Goal: Task Accomplishment & Management: Manage account settings

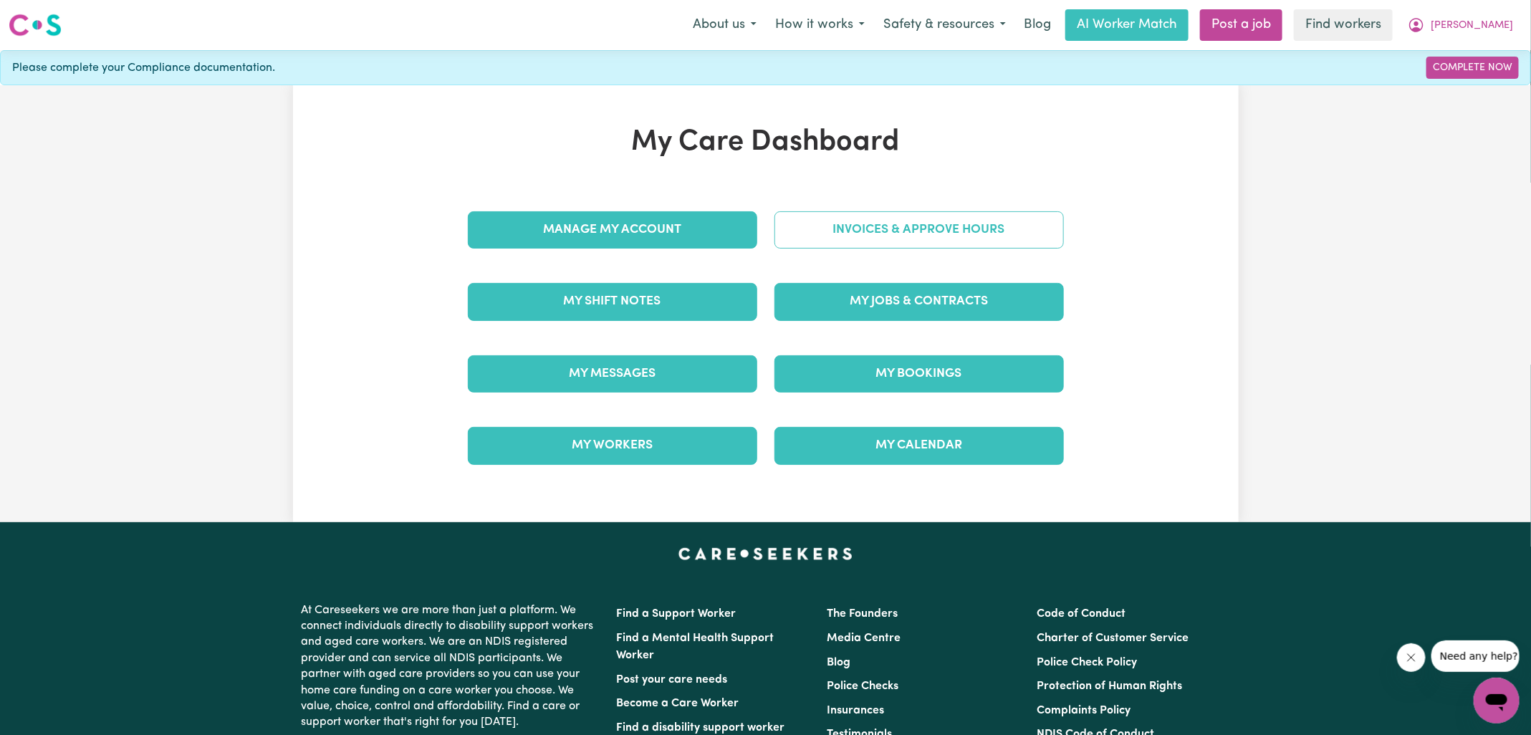
click at [870, 231] on link "Invoices & Approve Hours" at bounding box center [918, 229] width 289 height 37
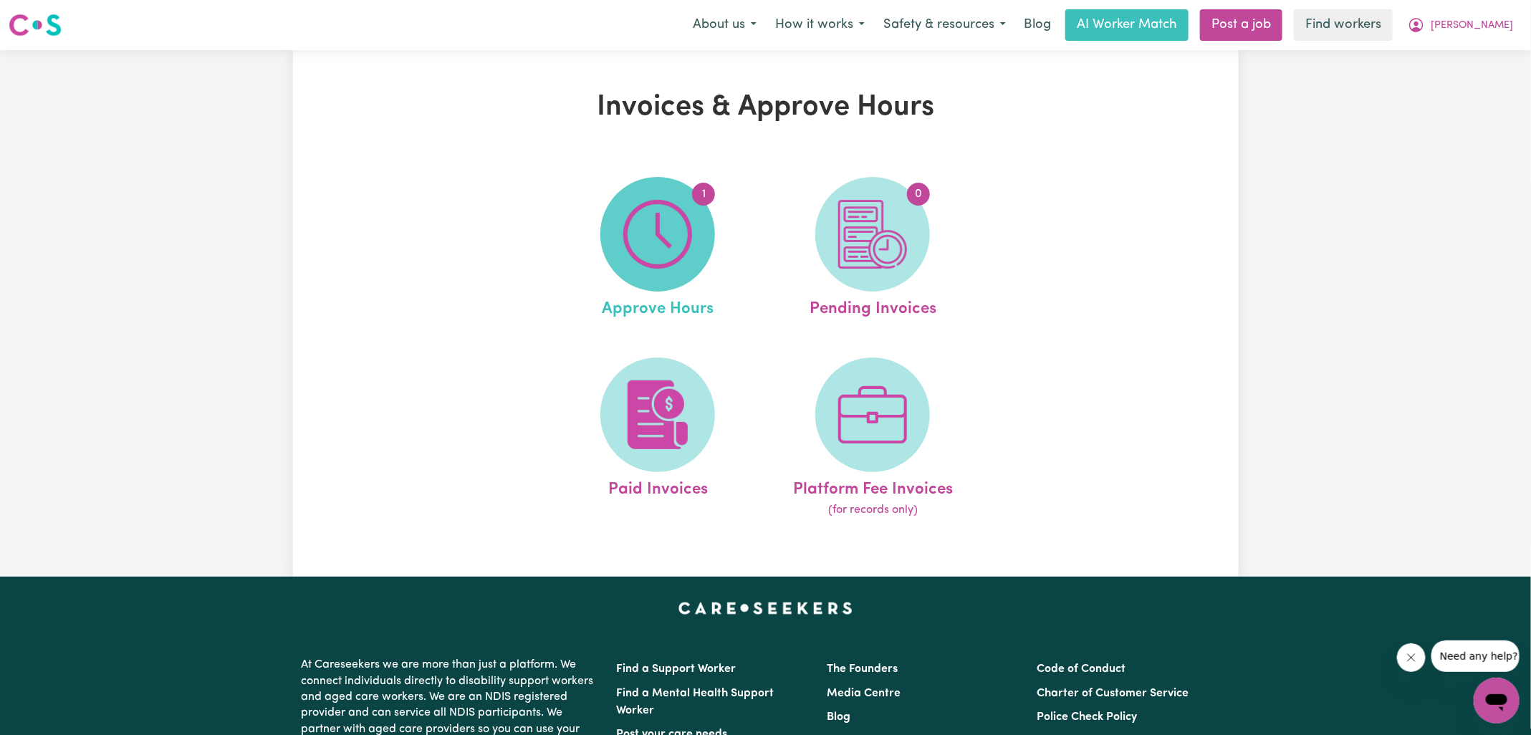
click at [628, 226] on img at bounding box center [657, 234] width 69 height 69
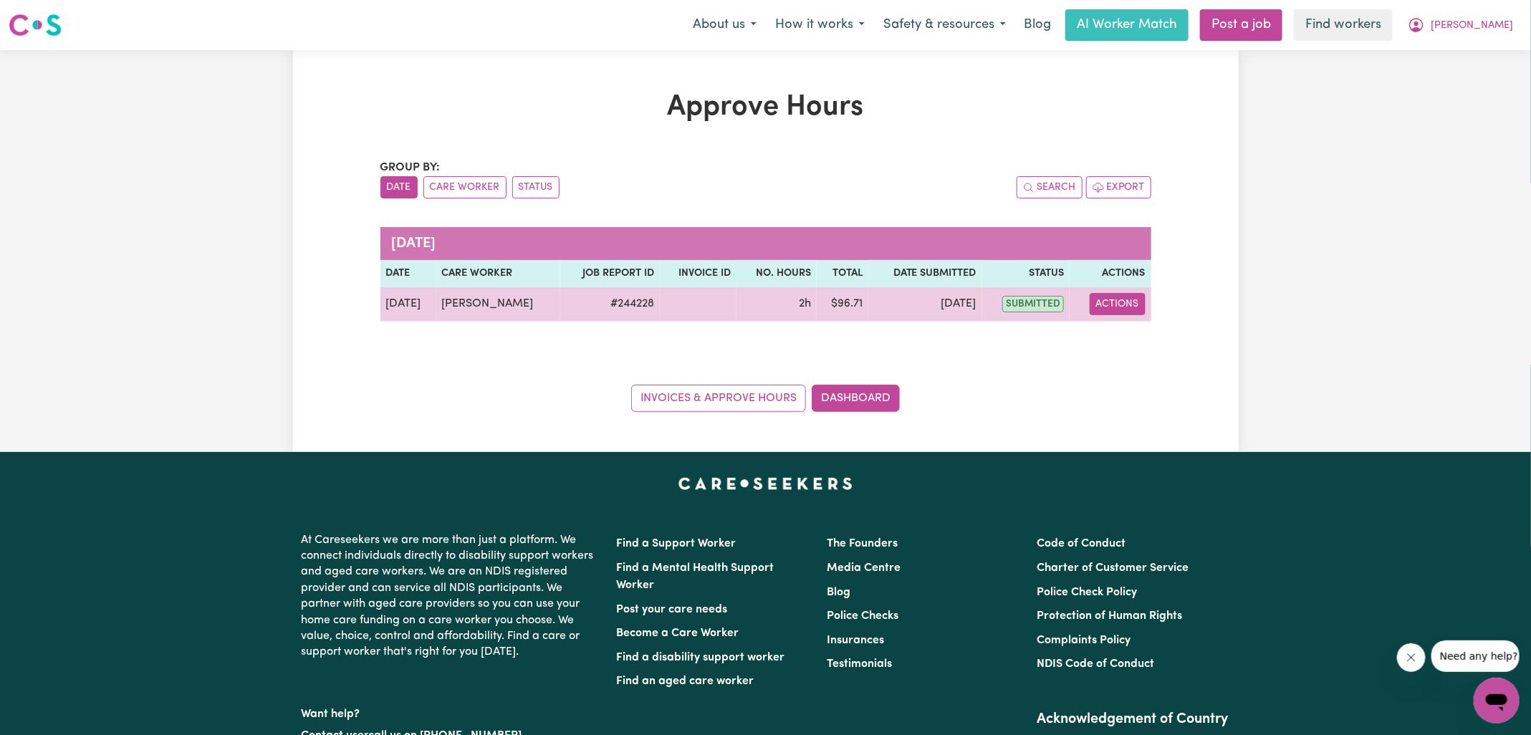
click at [1126, 298] on button "Actions" at bounding box center [1118, 304] width 56 height 22
click at [1130, 331] on link "View Job Report" at bounding box center [1153, 336] width 122 height 29
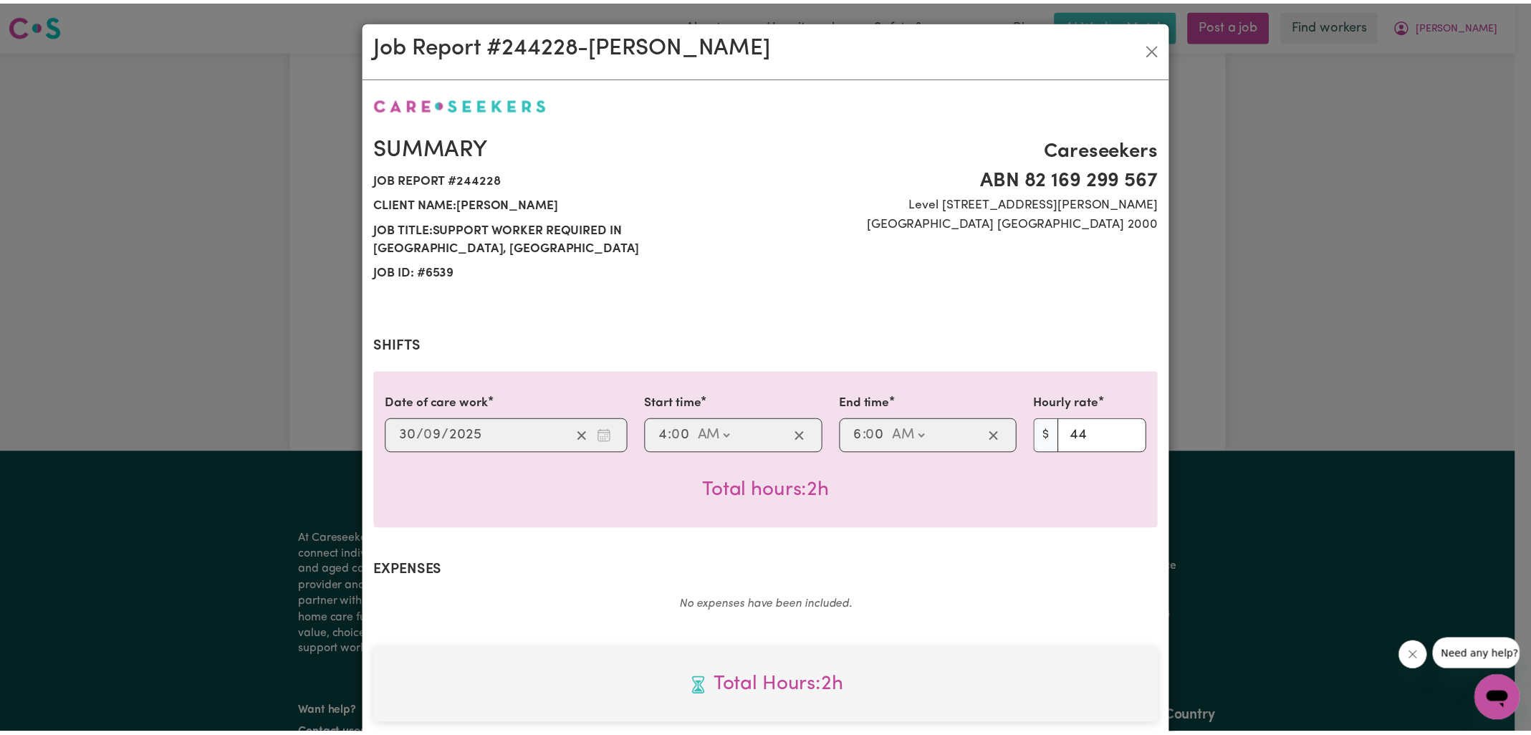
scroll to position [367, 0]
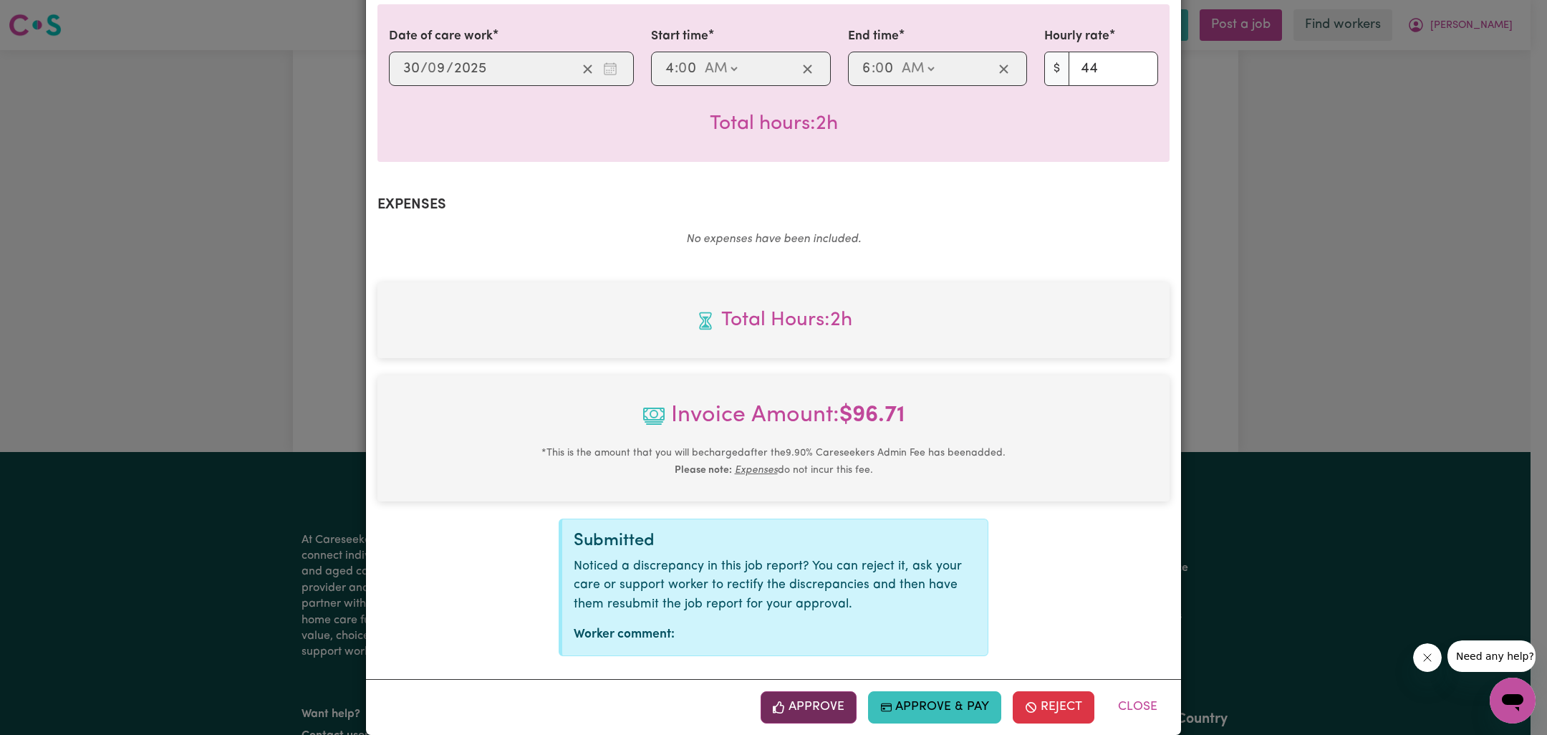
click at [809, 695] on button "Approve" at bounding box center [809, 707] width 96 height 32
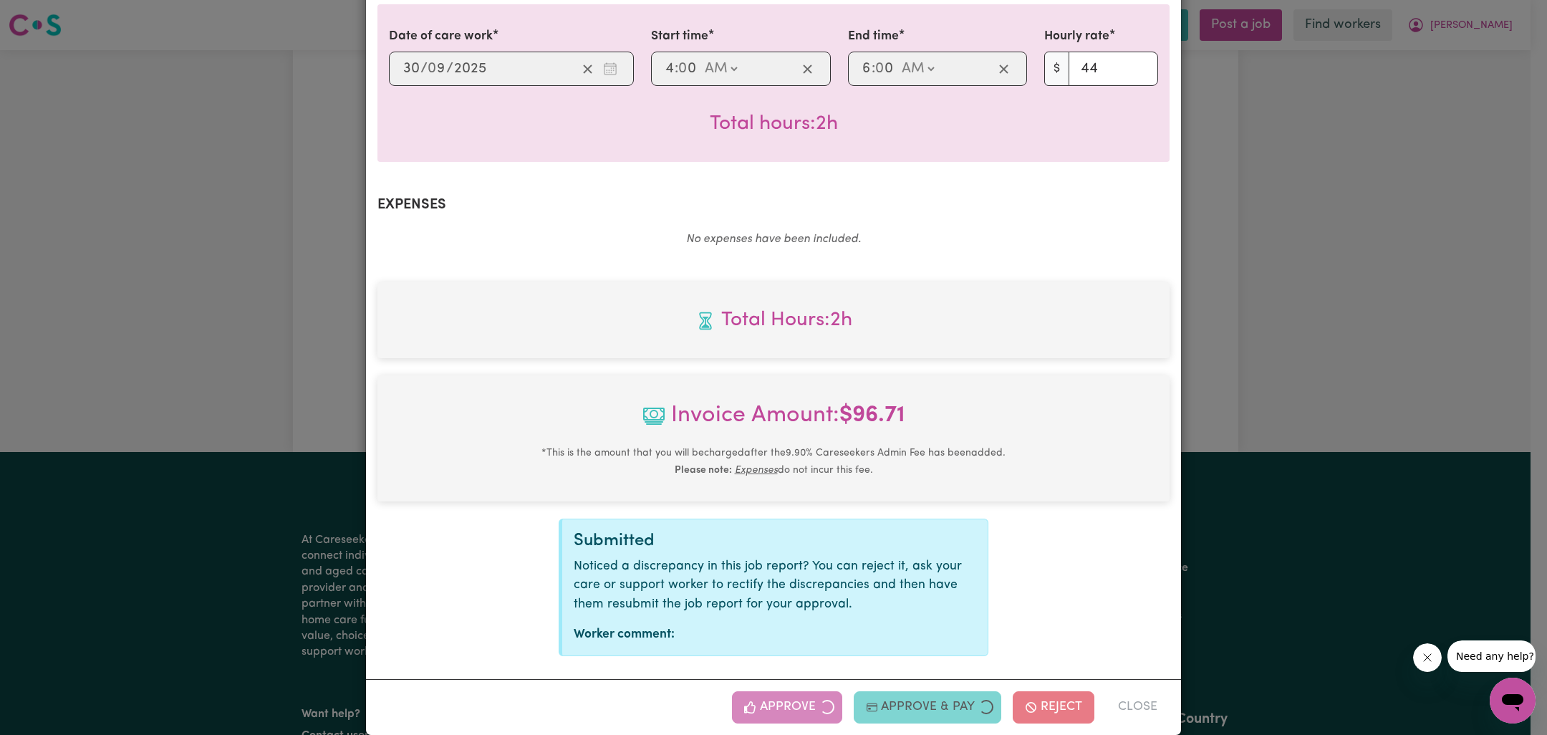
click at [1345, 341] on div "Job Report # 244228 - [PERSON_NAME] Summary Job report # 244228 Client name: [P…" at bounding box center [773, 367] width 1547 height 735
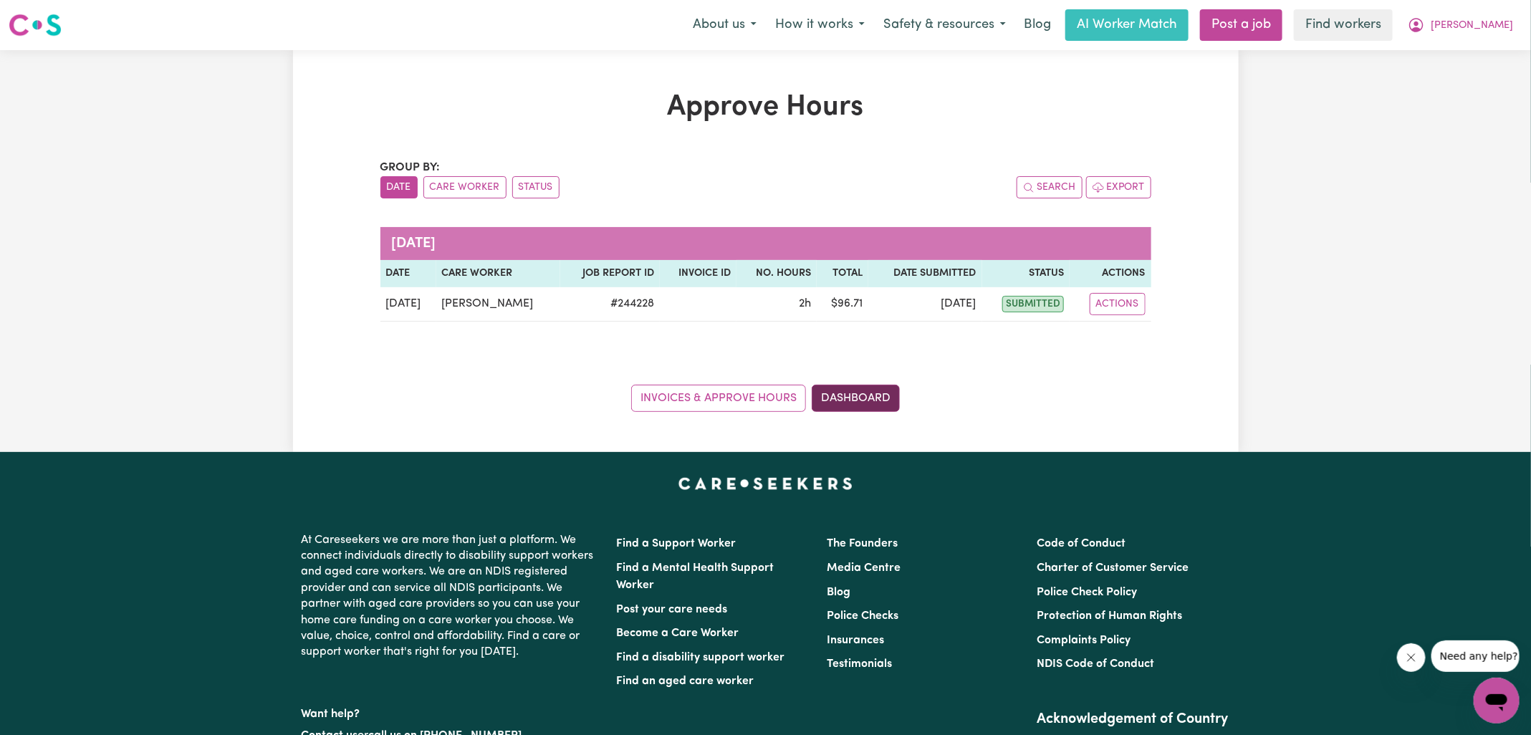
click at [873, 395] on link "Dashboard" at bounding box center [856, 398] width 88 height 27
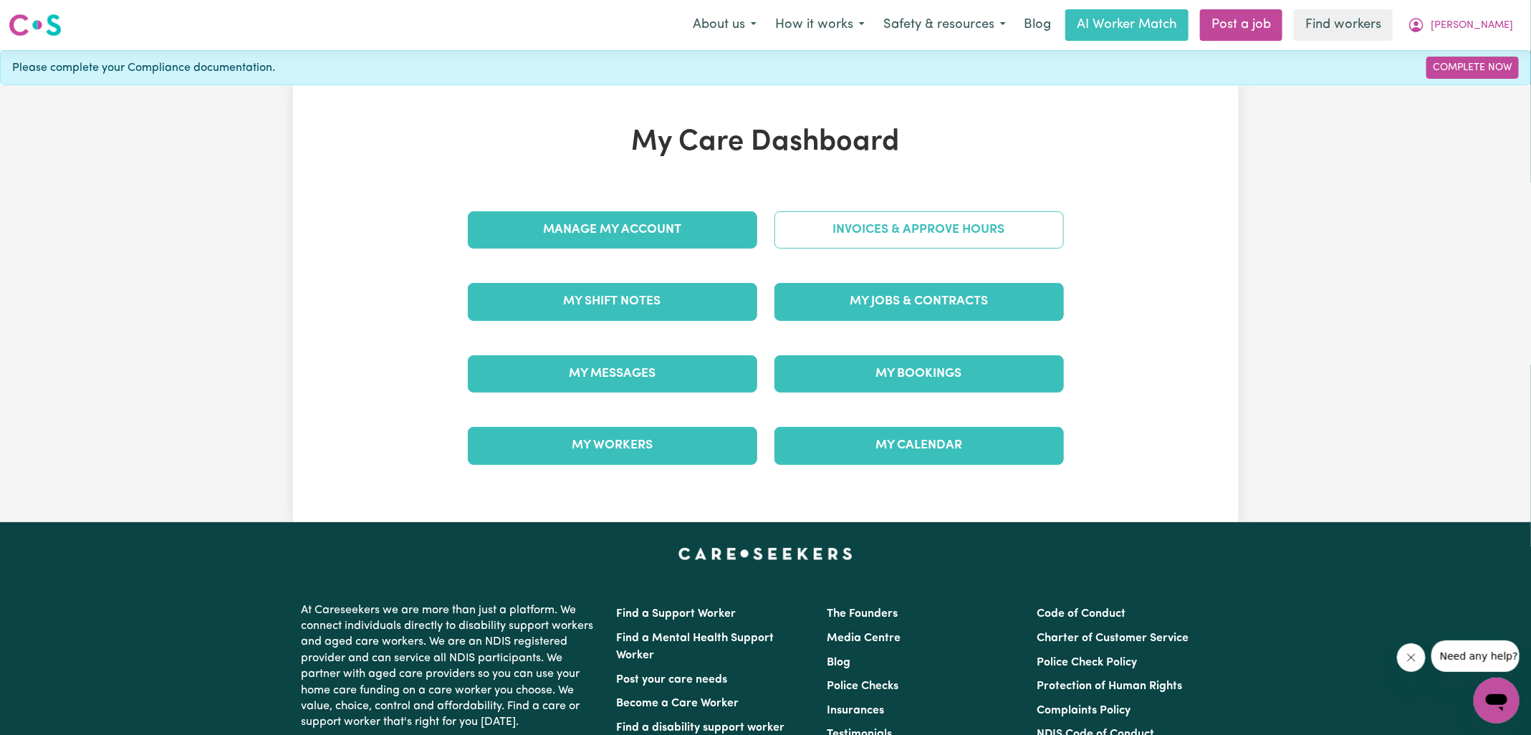
click at [896, 231] on link "Invoices & Approve Hours" at bounding box center [918, 229] width 289 height 37
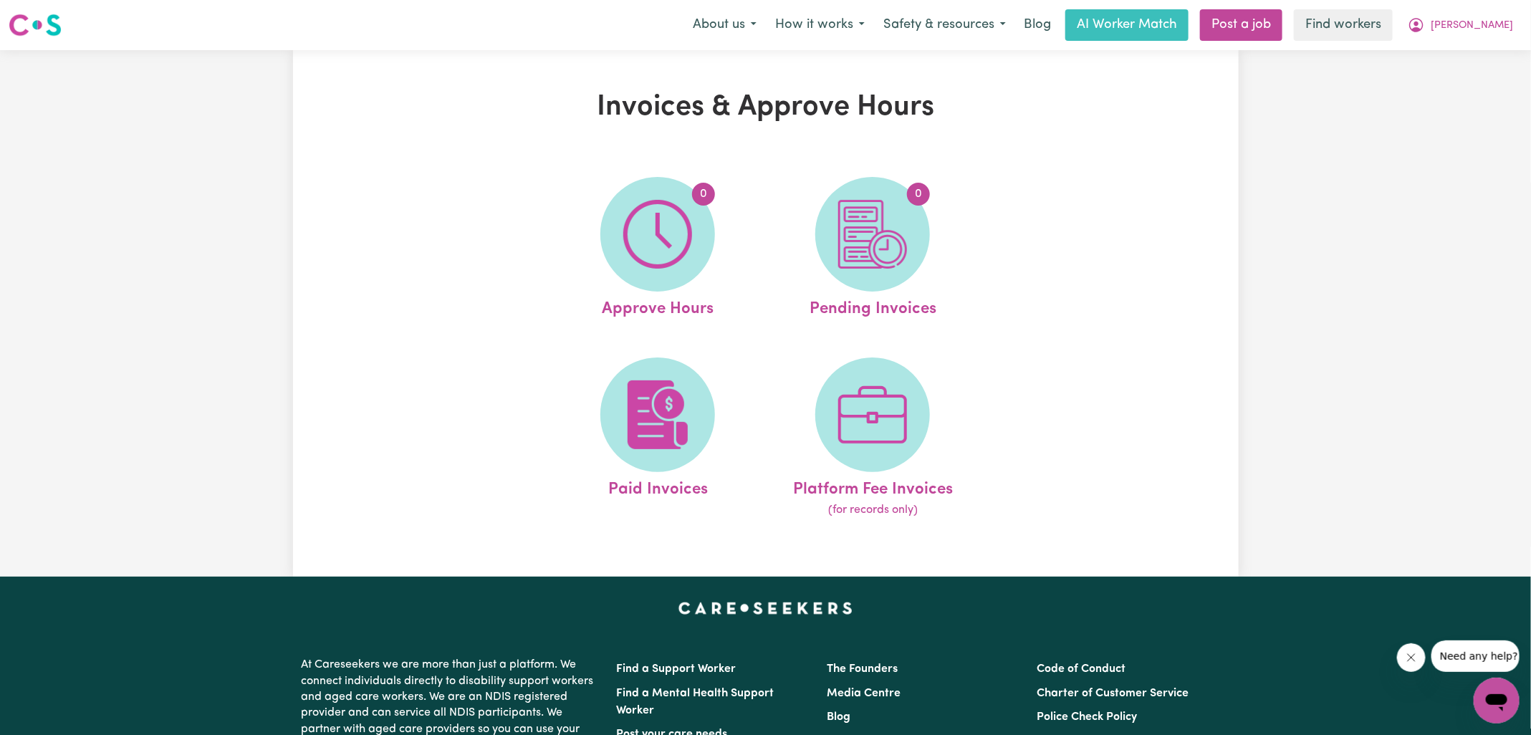
click at [903, 236] on img at bounding box center [872, 234] width 69 height 69
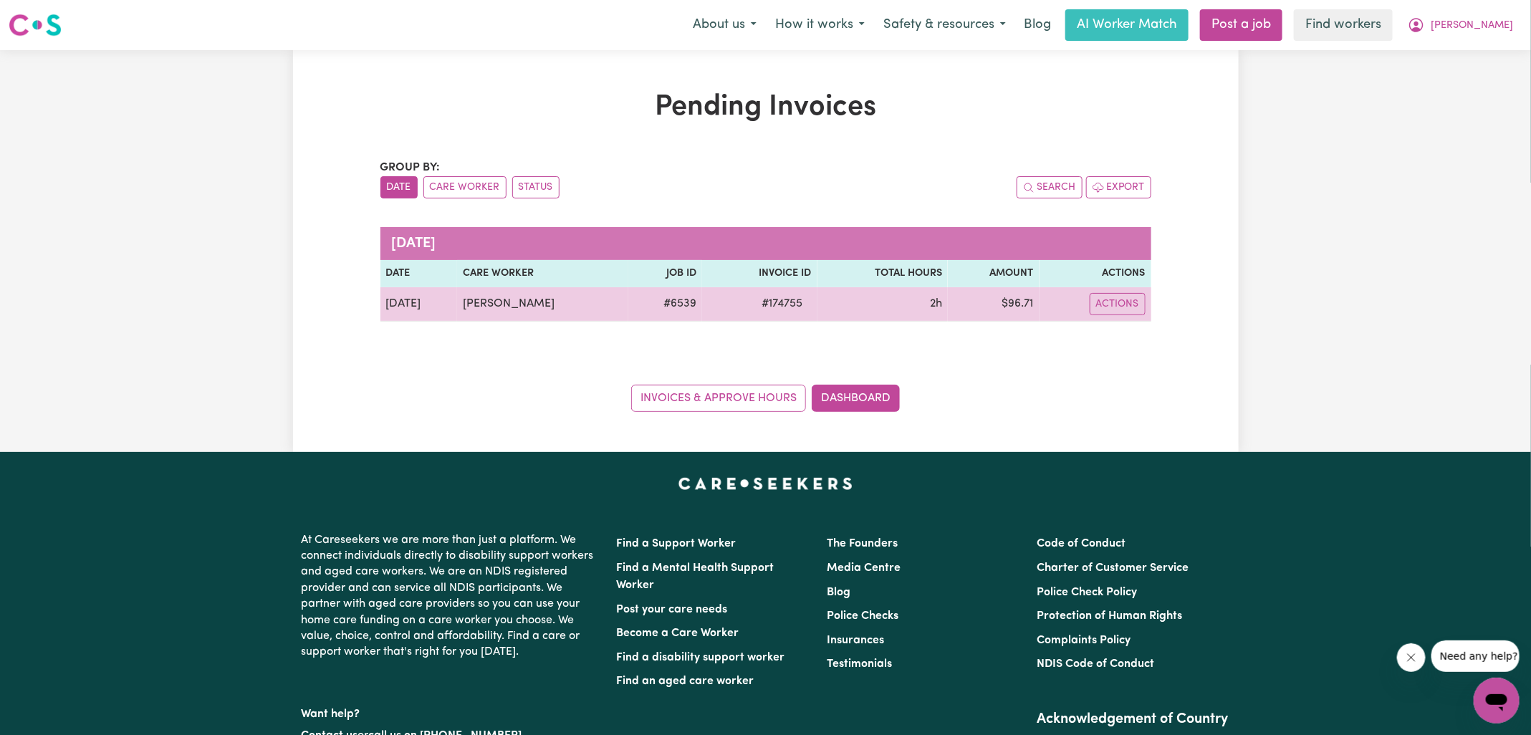
click at [774, 300] on span "# 174755" at bounding box center [783, 303] width 58 height 17
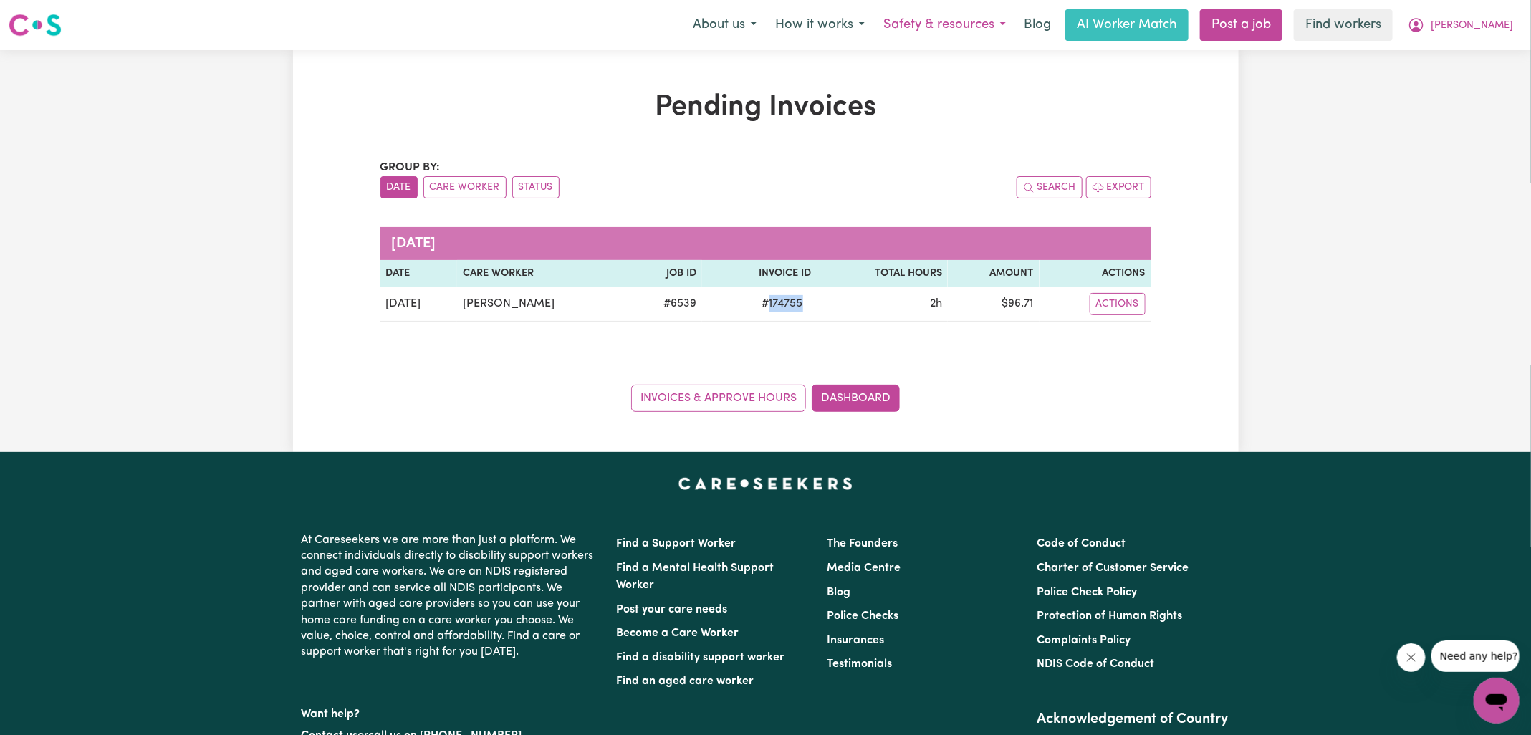
copy span "174755"
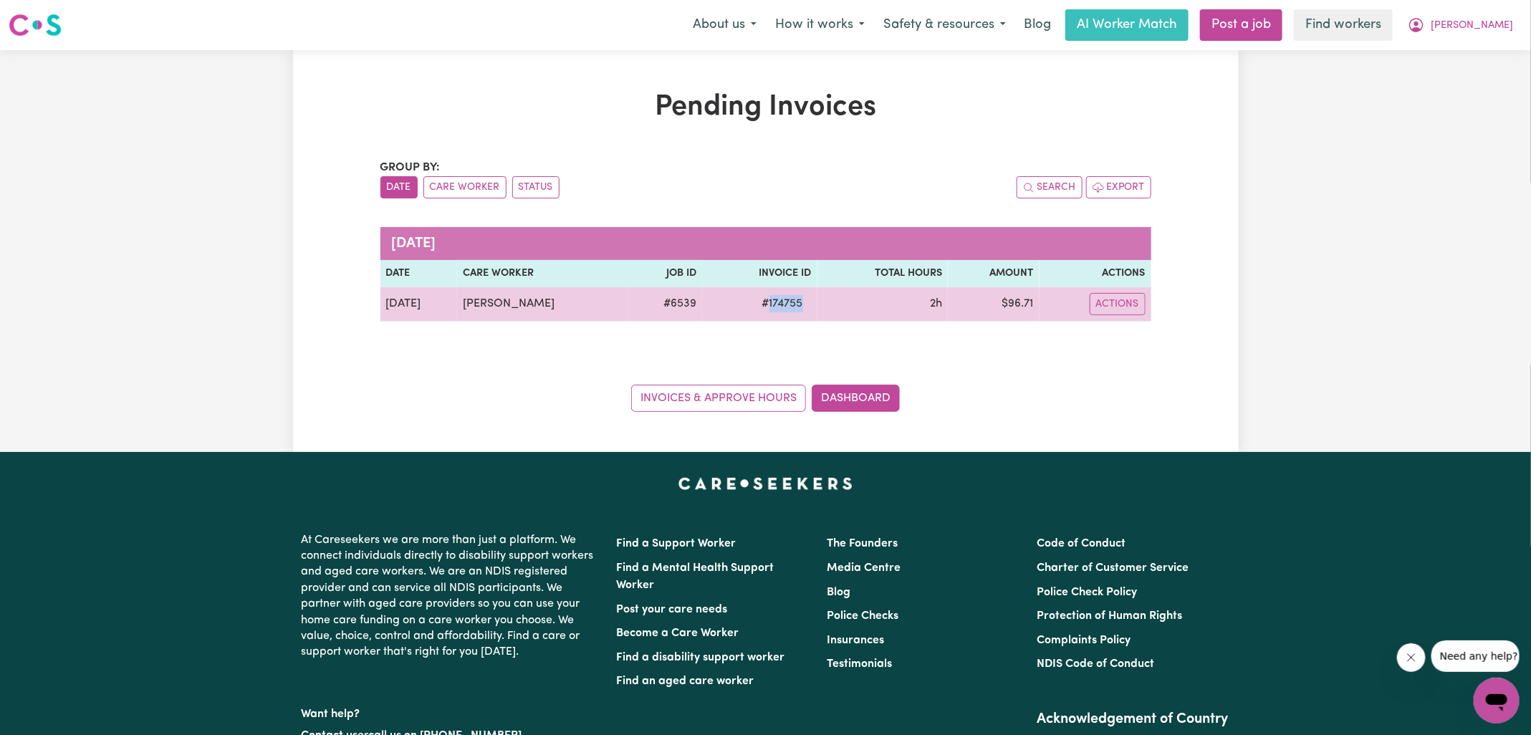
click at [1014, 304] on td "$ 96.71" at bounding box center [994, 304] width 92 height 34
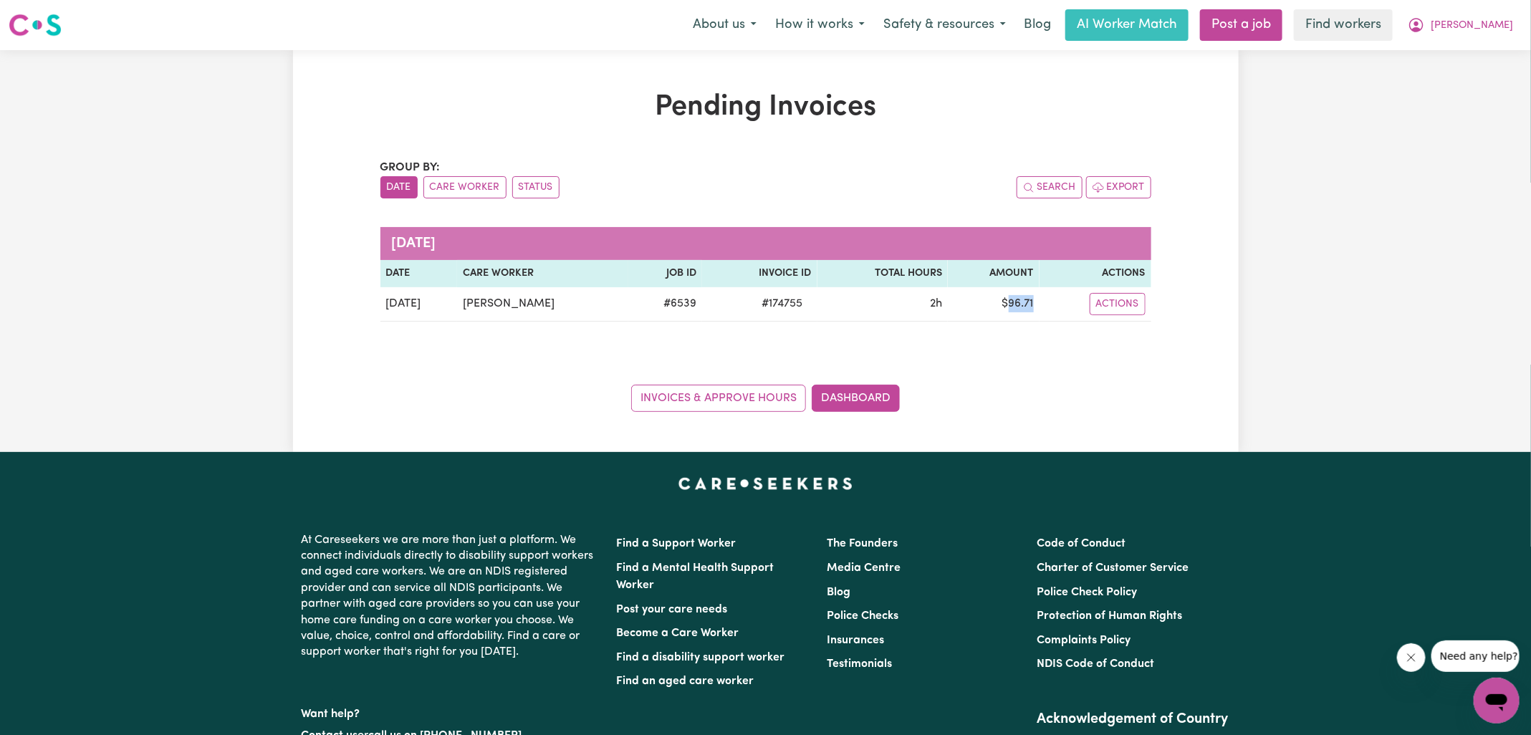
copy td "96.71"
click at [1425, 25] on icon "My Account" at bounding box center [1416, 24] width 17 height 17
click at [1464, 81] on link "Logout" at bounding box center [1464, 82] width 113 height 27
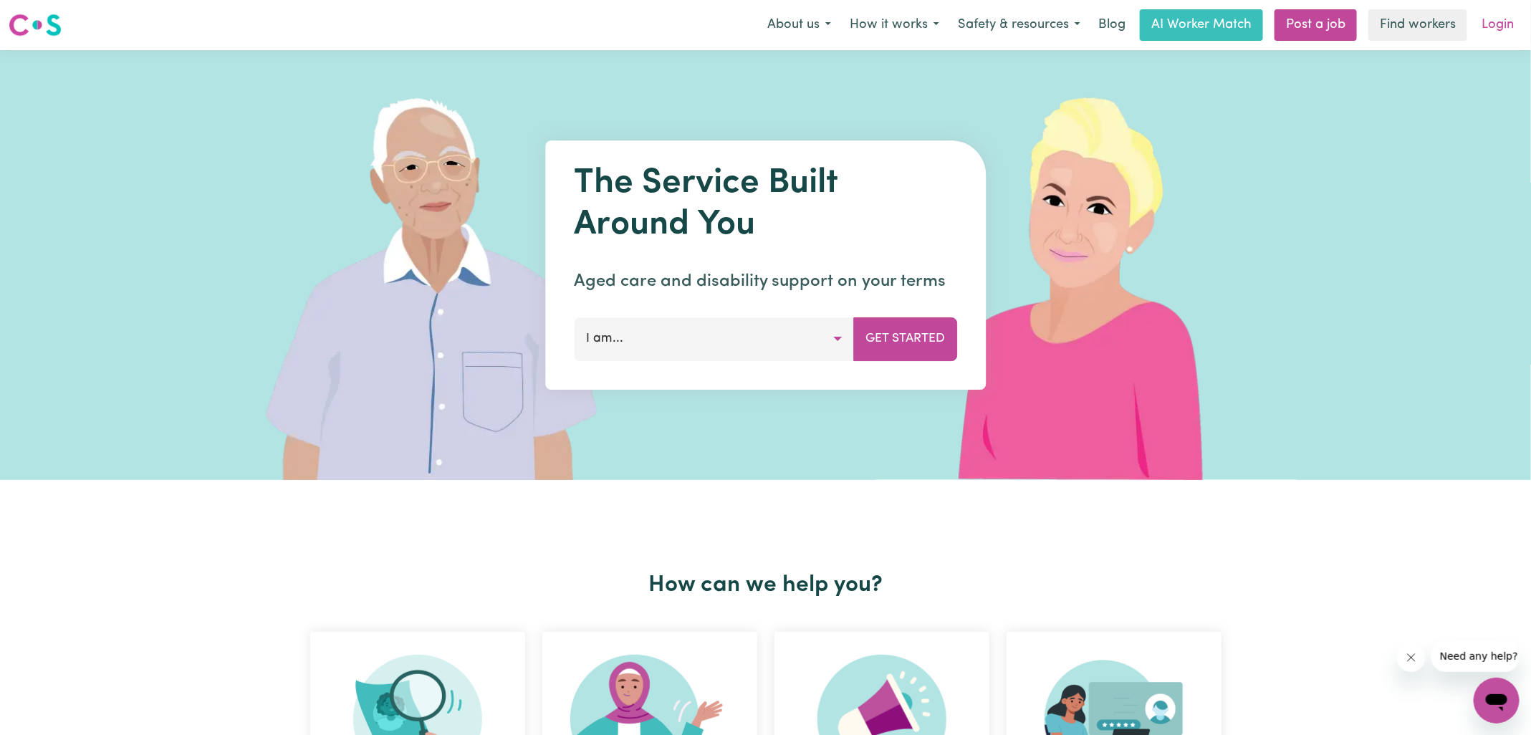
click at [1481, 25] on link "Login" at bounding box center [1497, 25] width 49 height 32
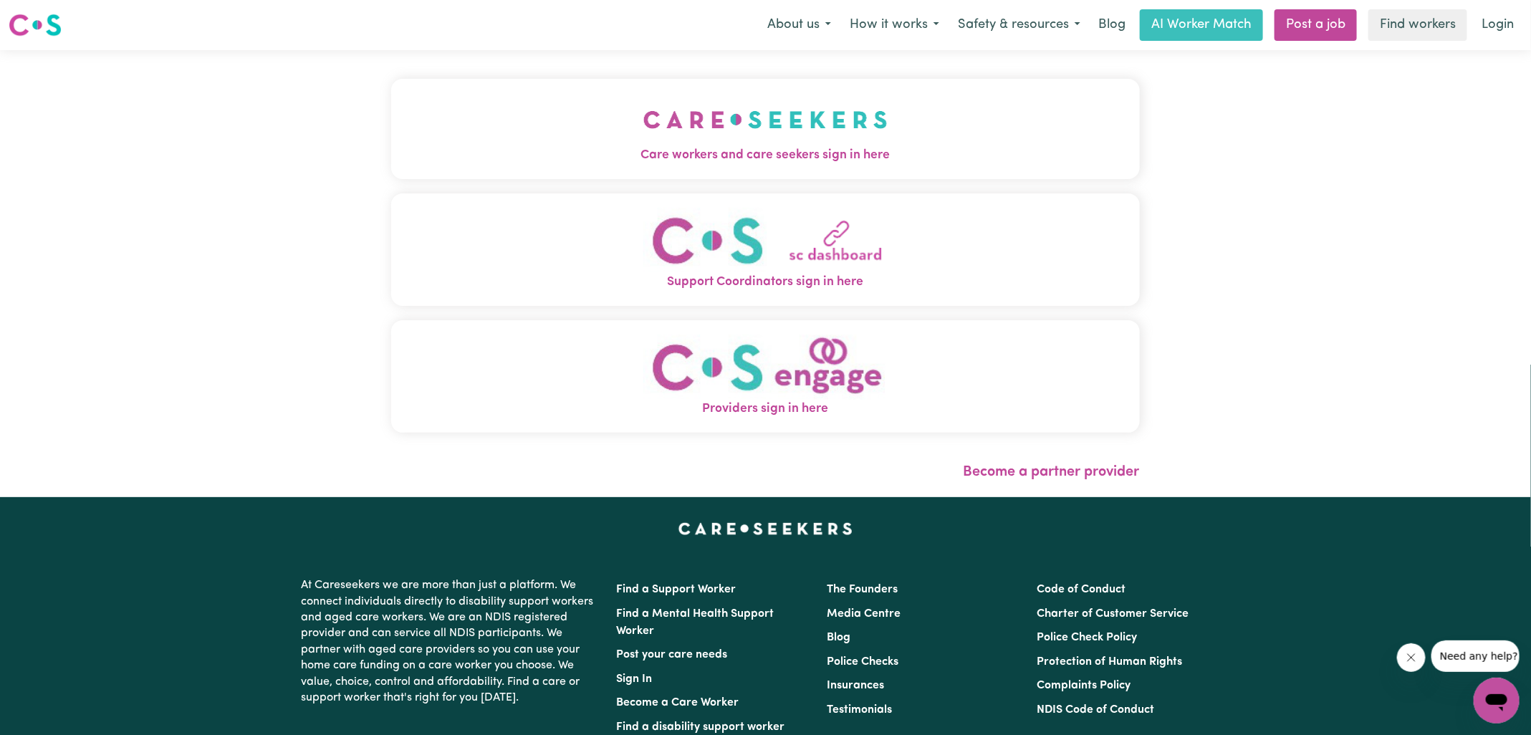
click at [827, 151] on span "Care workers and care seekers sign in here" at bounding box center [765, 155] width 749 height 19
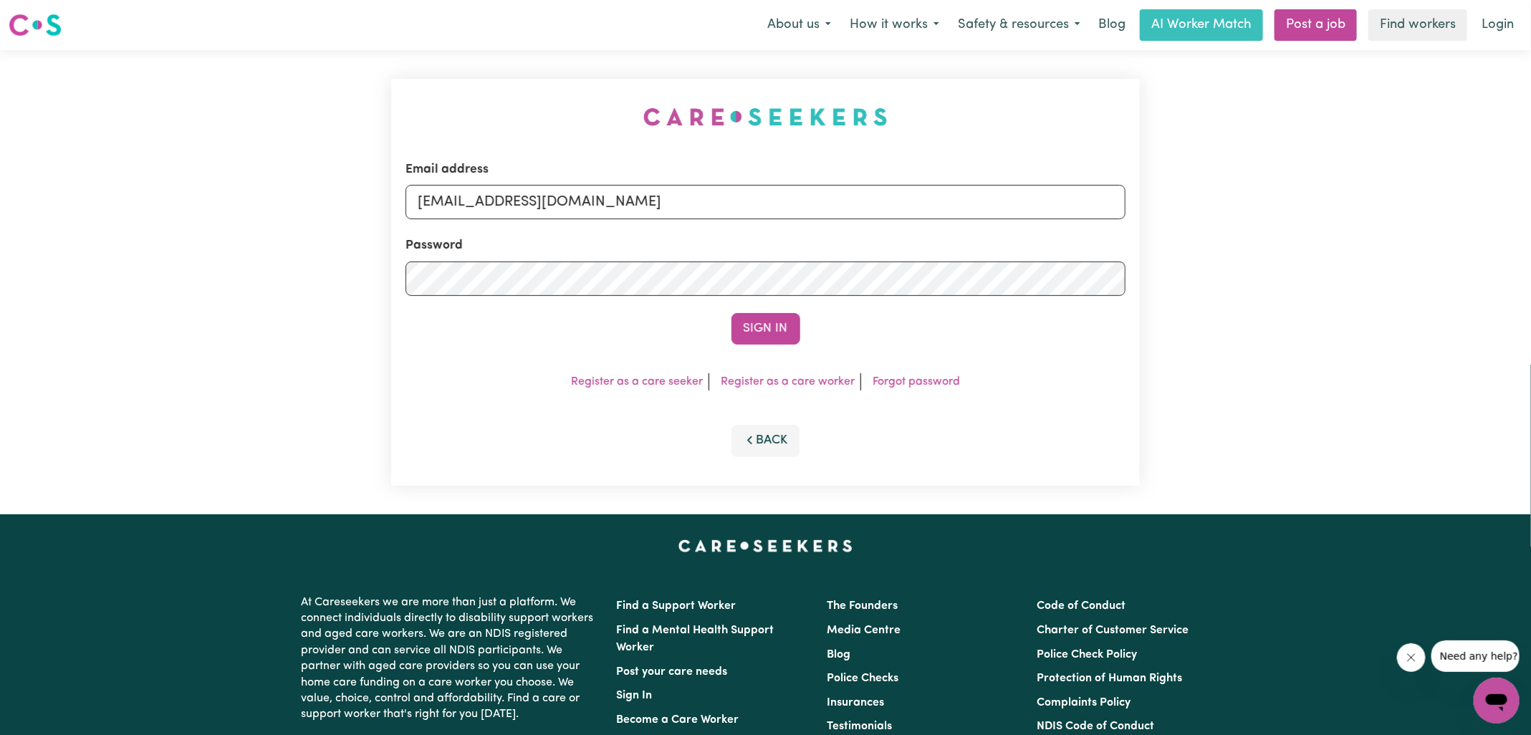
click at [418, 90] on div "Email address [EMAIL_ADDRESS][DOMAIN_NAME] Password Sign In Register as a care …" at bounding box center [766, 282] width 766 height 464
drag, startPoint x: 490, startPoint y: 204, endPoint x: 991, endPoint y: 228, distance: 502.0
click at [991, 228] on form "Email address [EMAIL_ADDRESS][DOMAIN_NAME] Password Sign In" at bounding box center [765, 252] width 720 height 184
type input "[EMAIL_ADDRESS][DOMAIN_NAME]"
click at [731, 313] on button "Sign In" at bounding box center [765, 329] width 69 height 32
